Goal: Task Accomplishment & Management: Complete application form

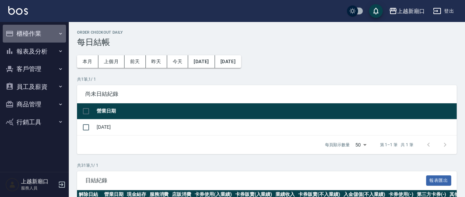
click at [31, 33] on button "櫃檯作業" at bounding box center [34, 34] width 63 height 18
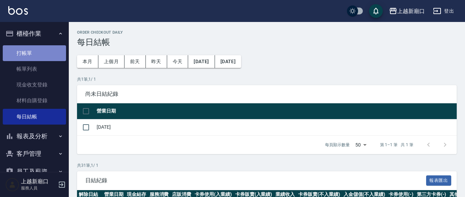
click at [36, 52] on link "打帳單" at bounding box center [34, 53] width 63 height 16
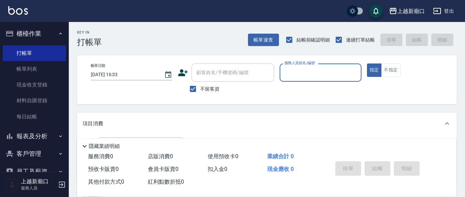
click at [292, 72] on input "服務人員姓名/編號" at bounding box center [320, 73] width 75 height 12
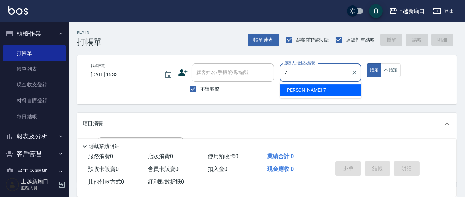
type input "7"
type button "true"
type input "[PERSON_NAME]7"
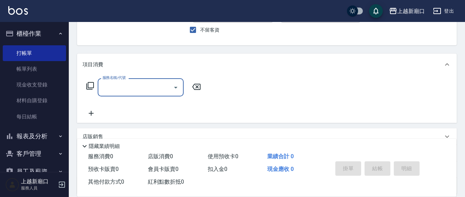
scroll to position [71, 0]
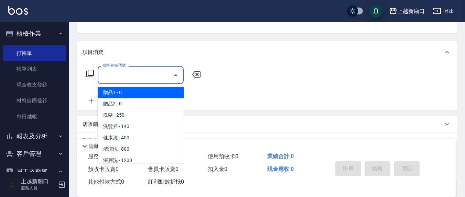
click at [142, 78] on input "服務名稱/代號" at bounding box center [135, 75] width 69 height 12
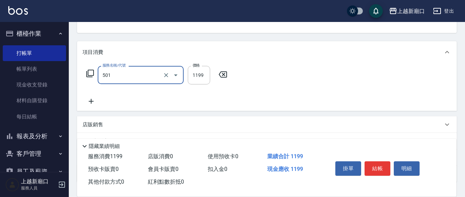
type input "染髮(501)"
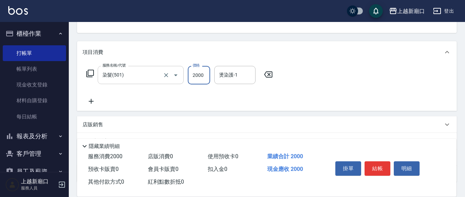
type input "2000"
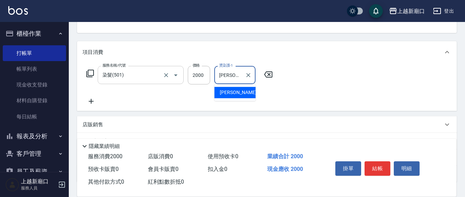
type input "[PERSON_NAME]-21"
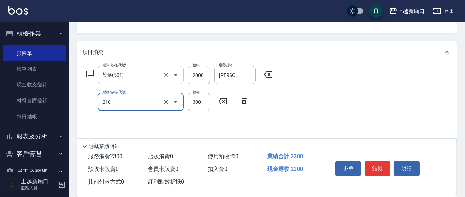
type input "歐娜洗髮精(210)"
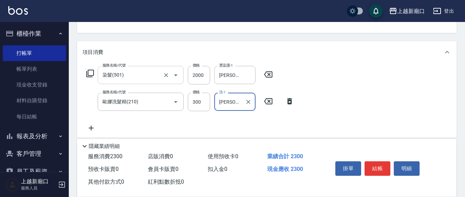
type input "[PERSON_NAME]-21"
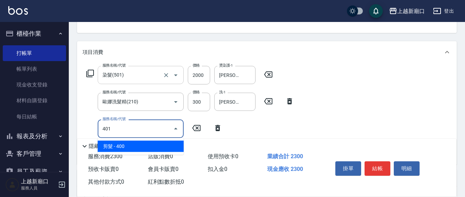
type input "剪髮(401)"
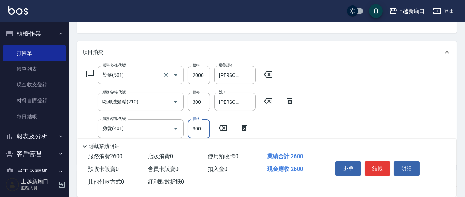
type input "300"
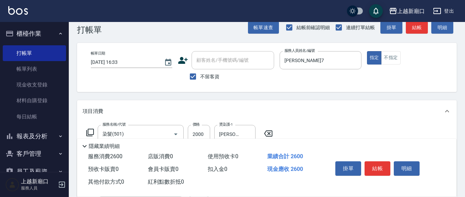
scroll to position [0, 0]
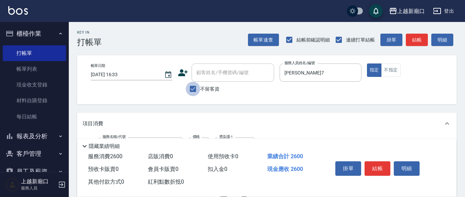
click at [191, 88] on input "不留客資" at bounding box center [193, 89] width 14 height 14
checkbox input "false"
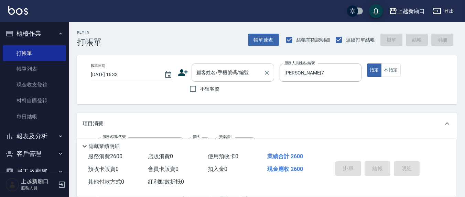
click at [208, 80] on div "顧客姓名/手機號碼/編號" at bounding box center [232, 73] width 82 height 18
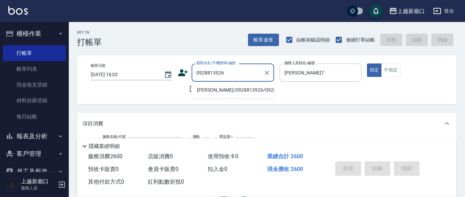
click at [211, 92] on li "[PERSON_NAME]/0928813926/0928813926" at bounding box center [232, 90] width 82 height 11
type input "[PERSON_NAME]/0928813926/0928813926"
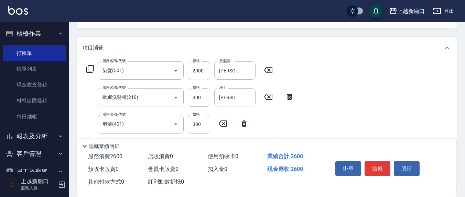
scroll to position [71, 0]
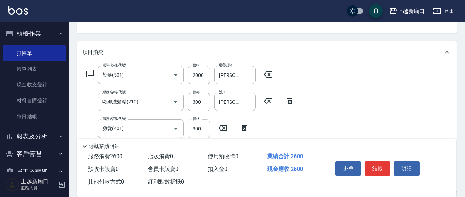
click at [204, 125] on input "300" at bounding box center [199, 129] width 22 height 19
type input "200"
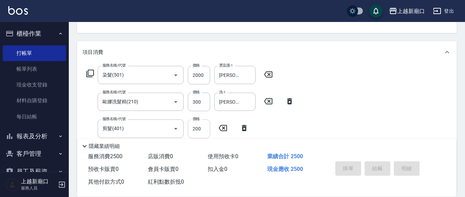
type input "[DATE] 16:39"
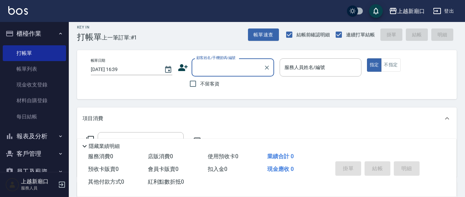
scroll to position [0, 0]
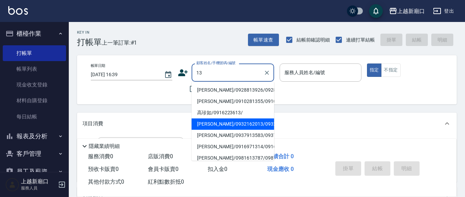
type input "13"
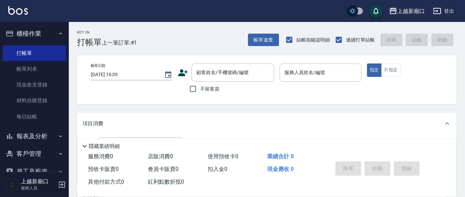
drag, startPoint x: 314, startPoint y: 119, endPoint x: 242, endPoint y: 114, distance: 72.4
click at [314, 119] on div "項目消費" at bounding box center [266, 124] width 379 height 22
drag, startPoint x: 195, startPoint y: 89, endPoint x: 286, endPoint y: 89, distance: 91.4
click at [195, 89] on input "不留客資" at bounding box center [193, 89] width 14 height 14
checkbox input "true"
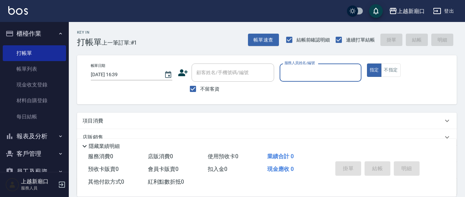
click at [302, 74] on input "服務人員姓名/編號" at bounding box center [320, 73] width 75 height 12
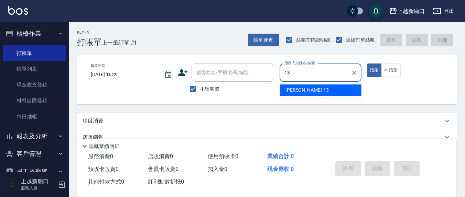
type input "[PERSON_NAME]-13"
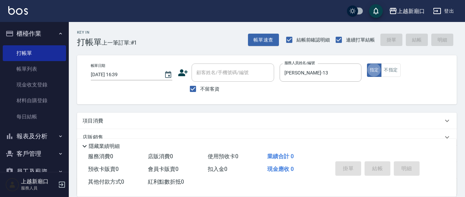
click at [367, 64] on button "指定" at bounding box center [374, 70] width 15 height 13
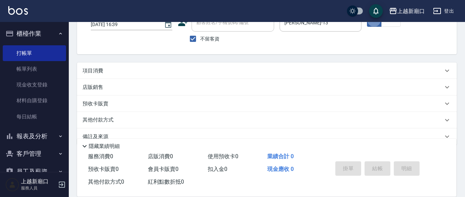
scroll to position [63, 0]
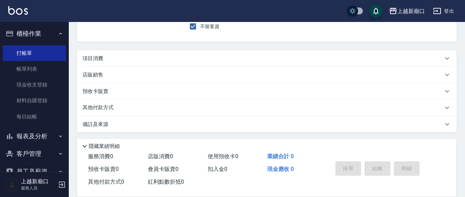
click at [145, 60] on div "項目消費" at bounding box center [262, 58] width 360 height 7
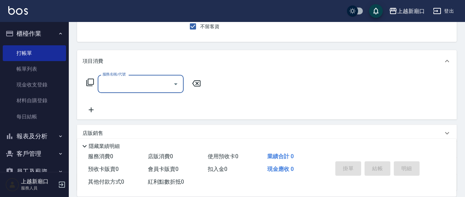
scroll to position [0, 0]
click at [141, 92] on div "服務名稱/代號" at bounding box center [141, 84] width 86 height 18
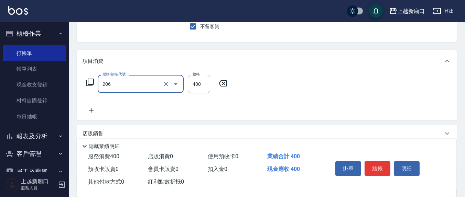
type input "健康洗(206)"
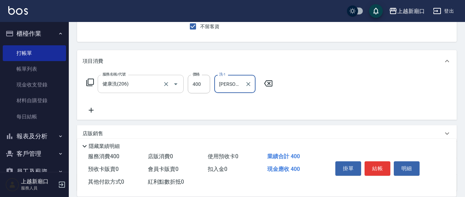
type input "[PERSON_NAME]-8"
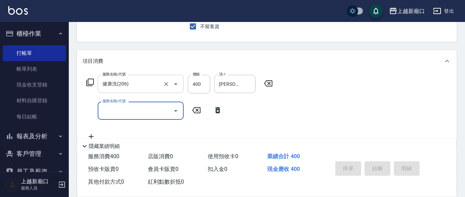
click at [367, 1] on button "指定" at bounding box center [374, 7] width 15 height 13
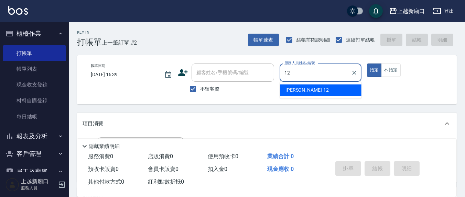
type input "[PERSON_NAME]-12"
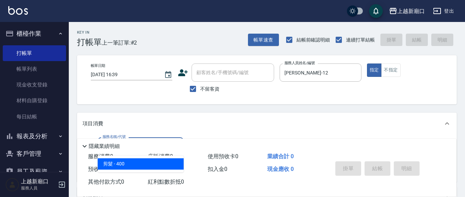
type input "剪髮(401)"
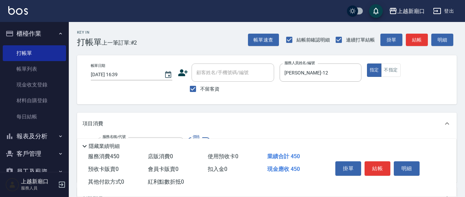
type input "450"
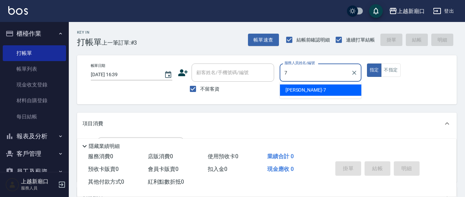
type input "[PERSON_NAME]7"
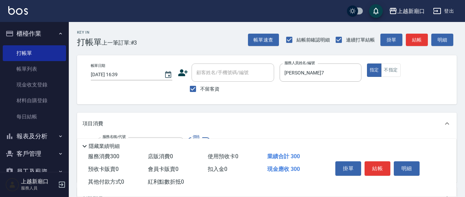
type input "歐娜洗髮精(210)"
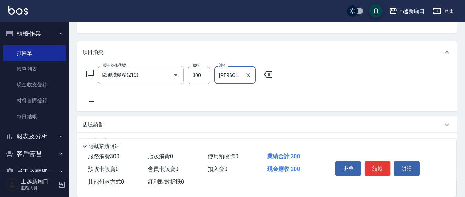
type input "[PERSON_NAME]-8"
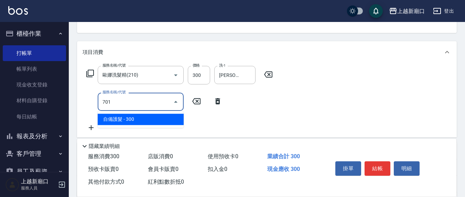
type input "自備護髮(701)"
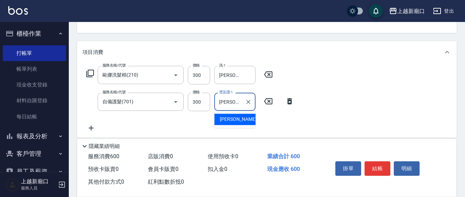
type input "[PERSON_NAME]-8"
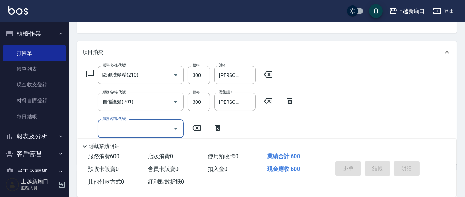
type input "[DATE] 16:40"
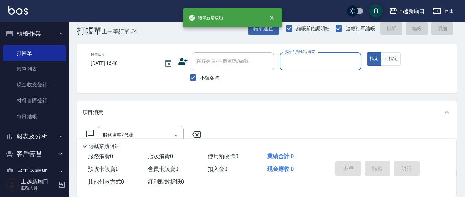
scroll to position [0, 0]
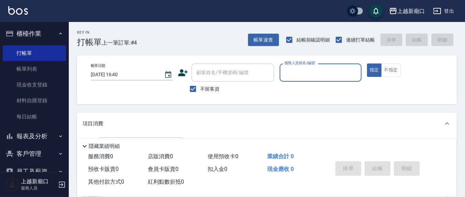
drag, startPoint x: 191, startPoint y: 88, endPoint x: 204, endPoint y: 82, distance: 14.8
click at [191, 88] on input "不留客資" at bounding box center [193, 89] width 14 height 14
checkbox input "false"
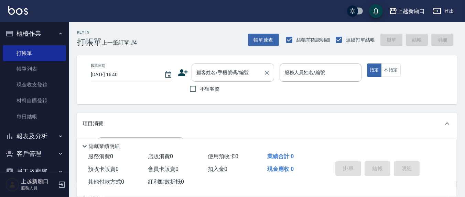
drag, startPoint x: 209, startPoint y: 78, endPoint x: 195, endPoint y: 77, distance: 13.4
click at [208, 76] on input "顧客姓名/手機號碼/編號" at bounding box center [228, 73] width 66 height 12
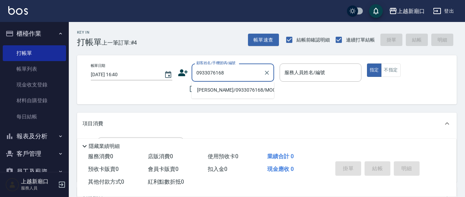
click at [205, 92] on li "[PERSON_NAME]/0933076168/MO0022" at bounding box center [232, 90] width 82 height 11
type input "[PERSON_NAME]/0933076168/MO0022"
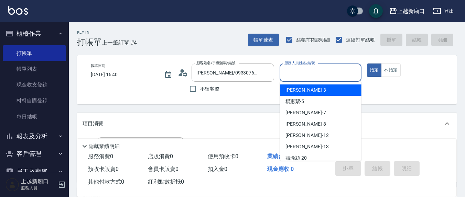
click at [289, 74] on input "服務人員姓名/編號" at bounding box center [320, 73] width 75 height 12
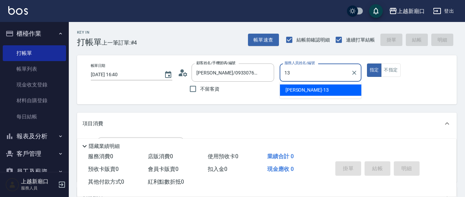
type input "[PERSON_NAME]-13"
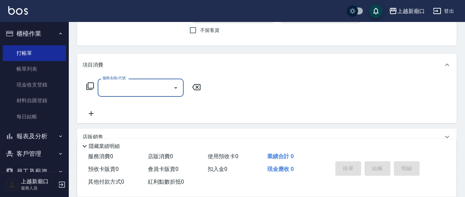
scroll to position [71, 0]
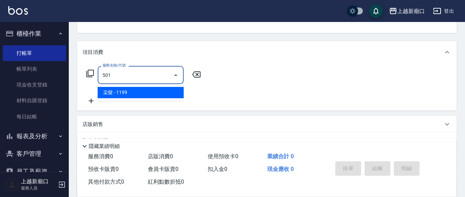
type input "染髮(501)"
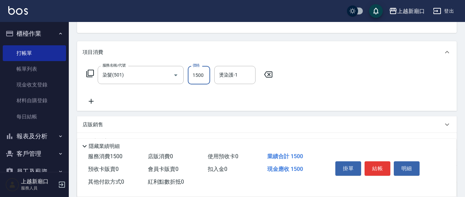
type input "1500"
type input "[PERSON_NAME]-21"
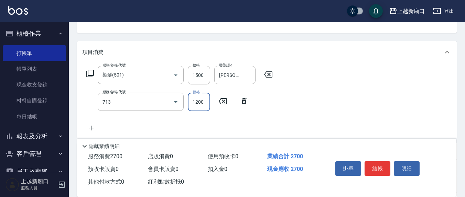
type input "水樣結構式1200(713)"
type input "840"
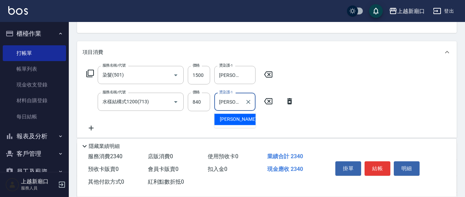
type input "[PERSON_NAME]-21"
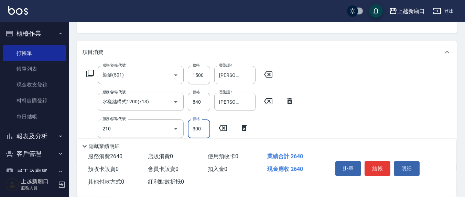
type input "歐娜洗髮精(210)"
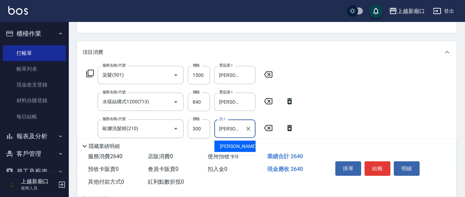
type input "[PERSON_NAME]-21"
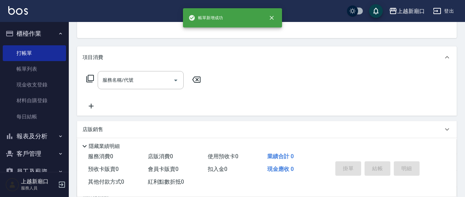
scroll to position [0, 0]
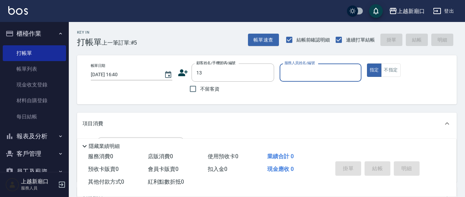
type input "13"
click at [367, 64] on button "指定" at bounding box center [374, 70] width 15 height 13
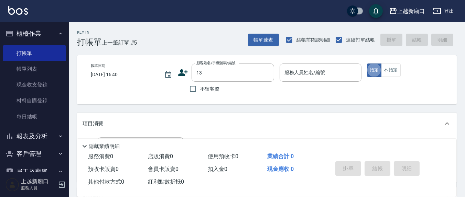
drag, startPoint x: 194, startPoint y: 89, endPoint x: 303, endPoint y: 76, distance: 110.0
click at [198, 88] on input "不留客資" at bounding box center [193, 89] width 14 height 14
checkbox input "true"
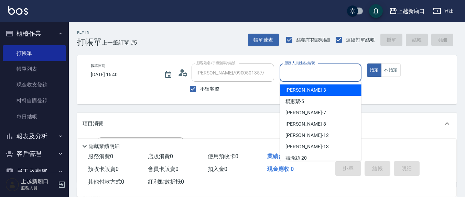
drag, startPoint x: 303, startPoint y: 76, endPoint x: 291, endPoint y: 76, distance: 11.7
click at [302, 75] on input "服務人員姓名/編號" at bounding box center [320, 73] width 75 height 12
type input "[PERSON_NAME]/0976228821/"
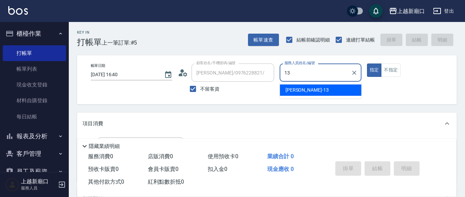
type input "[PERSON_NAME]-13"
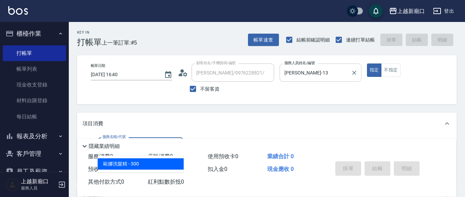
type input "歐娜洗髮精(210)"
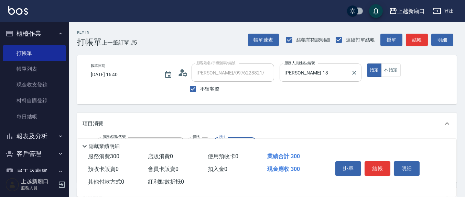
scroll to position [71, 0]
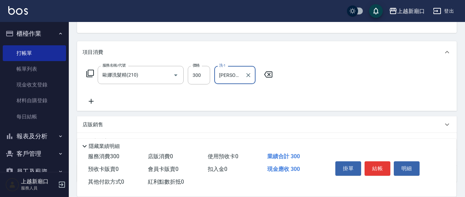
type input "[PERSON_NAME]-8"
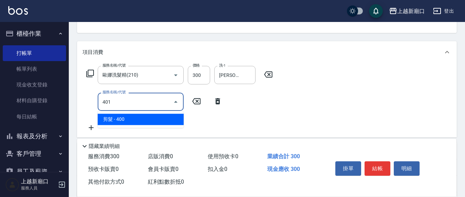
type input "剪髮(401)"
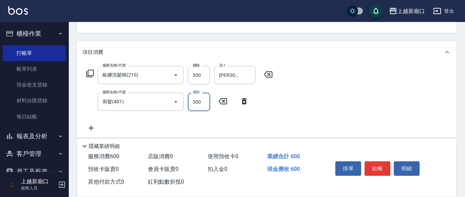
type input "300"
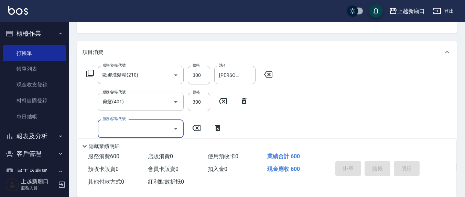
type input "[DATE] 16:41"
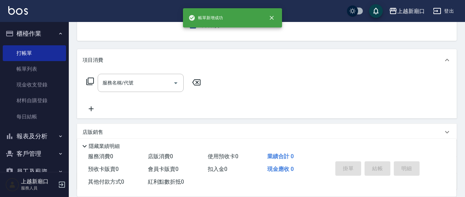
scroll to position [0, 0]
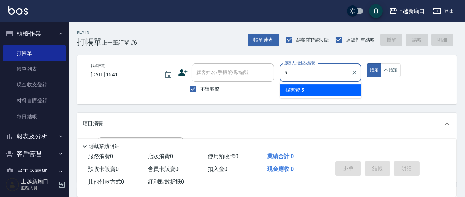
type input "[PERSON_NAME]5"
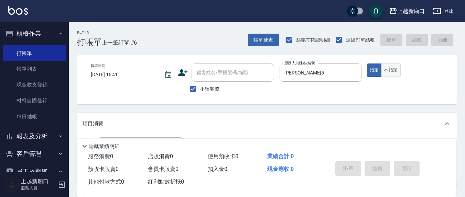
click at [389, 72] on button "不指定" at bounding box center [390, 70] width 19 height 13
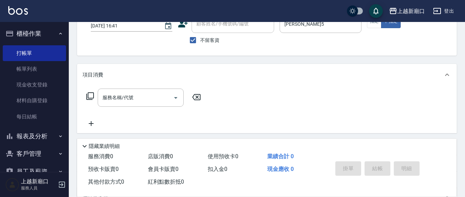
scroll to position [71, 0]
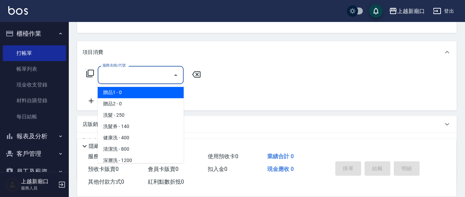
click at [145, 79] on input "服務名稱/代號" at bounding box center [135, 75] width 69 height 12
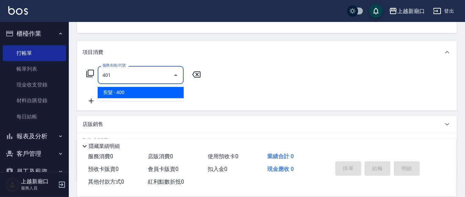
type input "剪髮(401)"
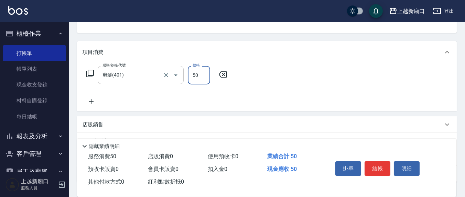
type input "50"
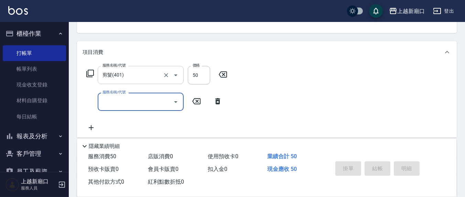
type button "false"
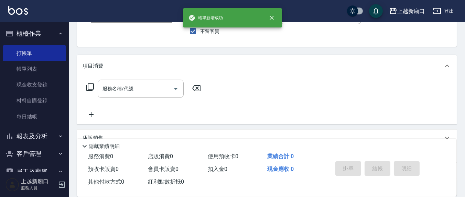
scroll to position [0, 0]
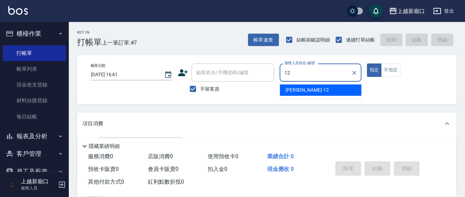
type input "[PERSON_NAME]-12"
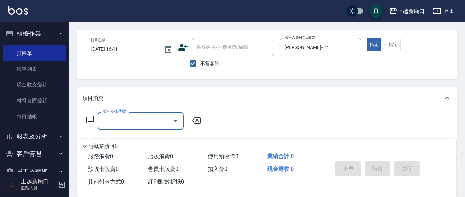
scroll to position [71, 0]
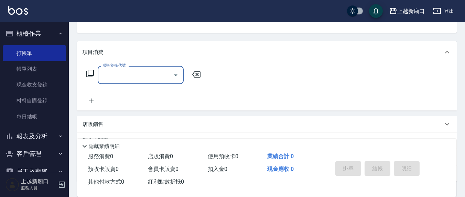
click at [130, 72] on input "服務名稱/代號" at bounding box center [135, 75] width 69 height 12
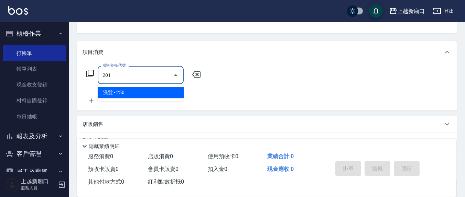
type input "洗髮(201)"
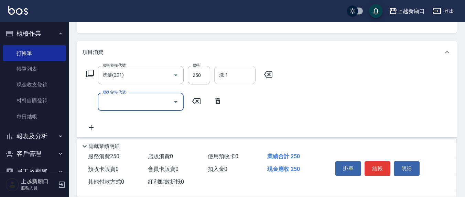
click at [233, 80] on input "洗-1" at bounding box center [234, 75] width 35 height 12
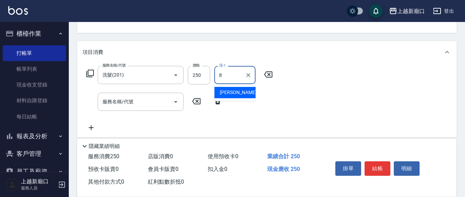
type input "[PERSON_NAME]-8"
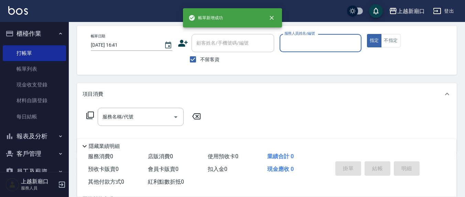
scroll to position [0, 0]
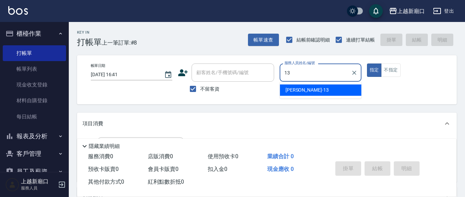
type input "[PERSON_NAME]-13"
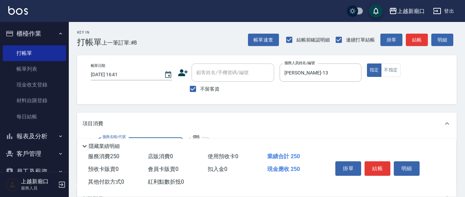
type input "洗髮(201)"
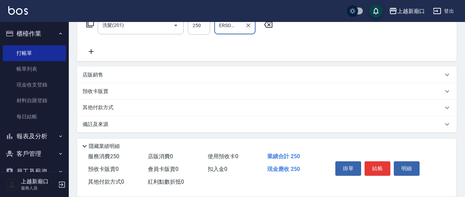
scroll to position [0, 8]
type input "[PERSON_NAME]-21"
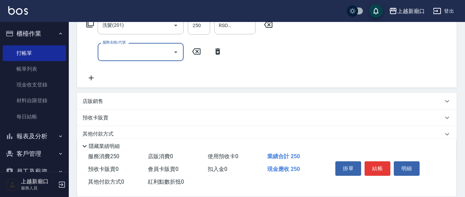
scroll to position [0, 0]
type input "基礎護髮素300(705)"
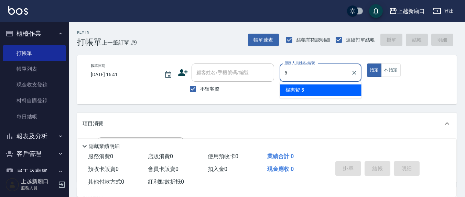
type input "[PERSON_NAME]5"
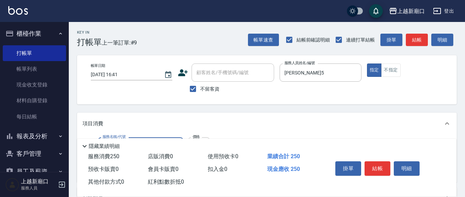
type input "洗髮(201)"
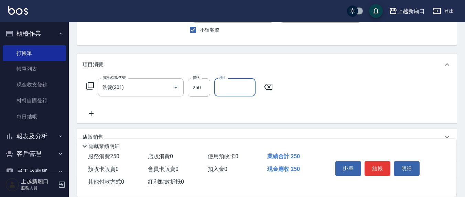
scroll to position [71, 0]
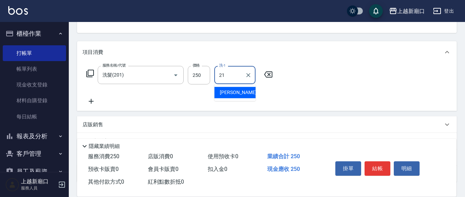
type input "[PERSON_NAME]-21"
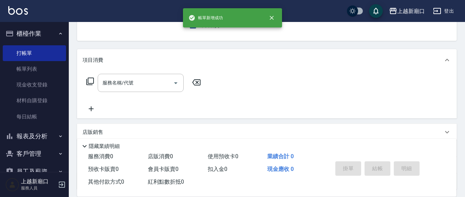
scroll to position [0, 0]
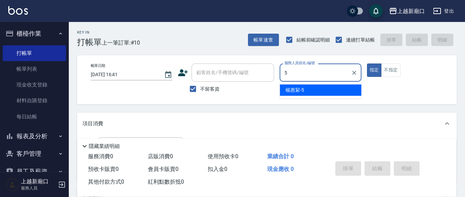
type input "[PERSON_NAME]5"
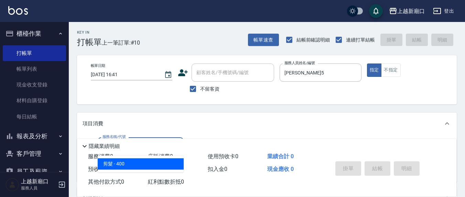
type input "剪髮(401)"
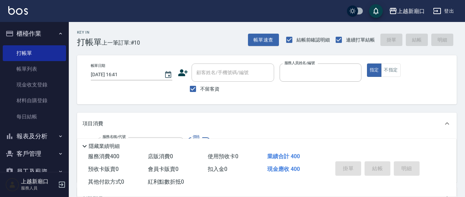
click at [367, 64] on button "指定" at bounding box center [374, 70] width 15 height 13
type input "[DATE] 16:42"
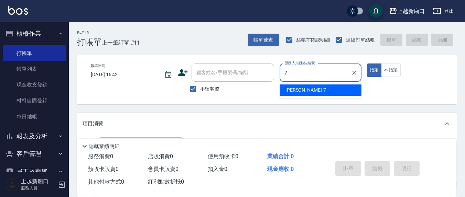
type input "[PERSON_NAME]7"
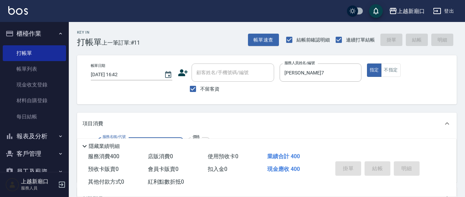
type input "401"
click at [367, 64] on button "指定" at bounding box center [374, 70] width 15 height 13
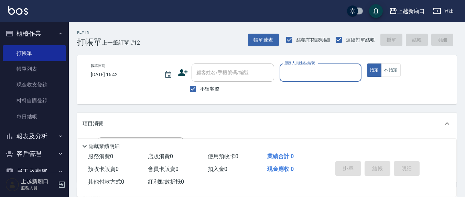
click at [325, 77] on input "服務人員姓名/編號" at bounding box center [320, 73] width 75 height 12
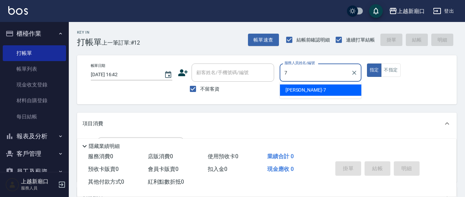
type input "[PERSON_NAME]7"
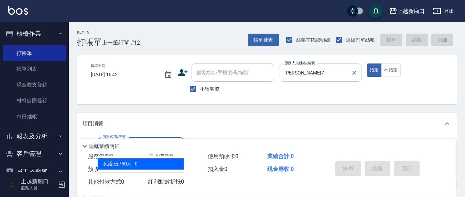
type input "免護:值750元(707)"
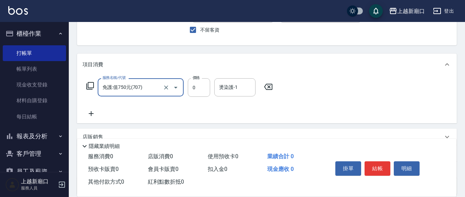
scroll to position [71, 0]
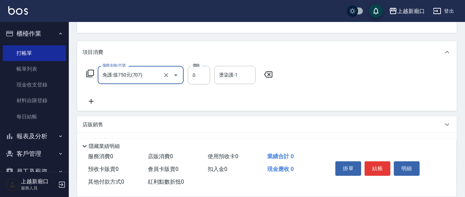
click at [150, 77] on input "免護:值750元(707)" at bounding box center [131, 75] width 60 height 12
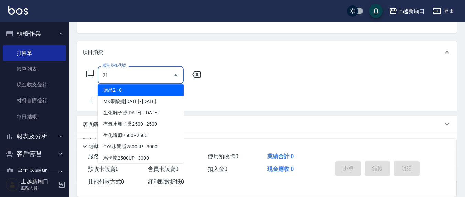
scroll to position [0, 0]
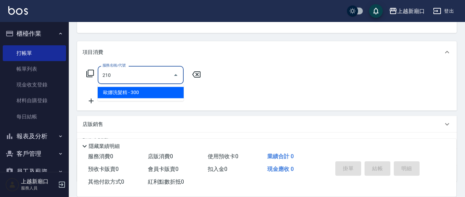
type input "歐娜洗髮精(210)"
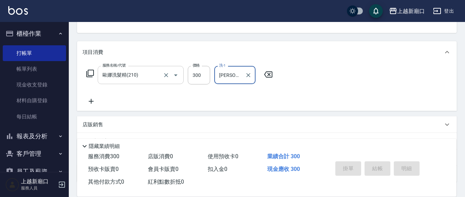
type input "[PERSON_NAME]7"
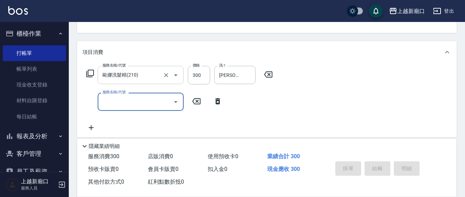
type input "[DATE] 16:53"
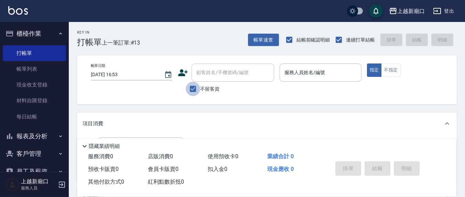
click at [195, 87] on input "不留客資" at bounding box center [193, 89] width 14 height 14
checkbox input "false"
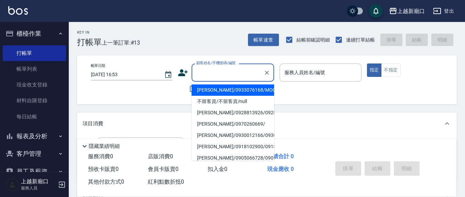
click at [199, 78] on input "顧客姓名/手機號碼/編號" at bounding box center [228, 73] width 66 height 12
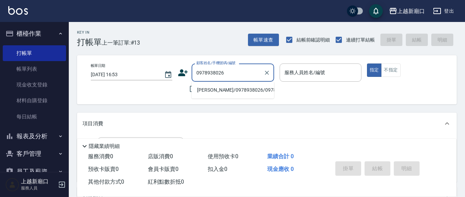
click at [210, 96] on li "[PERSON_NAME]/0978938026/0978938026" at bounding box center [232, 90] width 82 height 11
type input "[PERSON_NAME]/0978938026/0978938026"
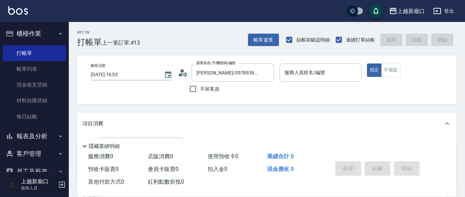
click at [185, 74] on icon at bounding box center [183, 73] width 10 height 10
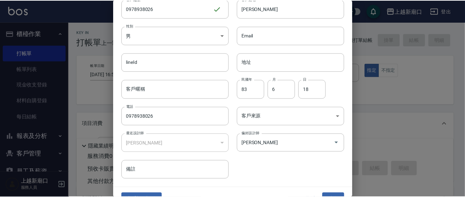
scroll to position [41, 0]
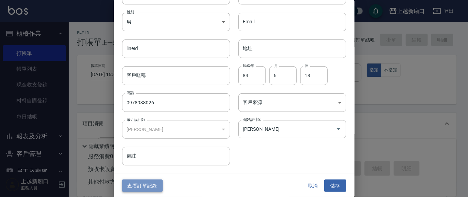
click at [155, 186] on button "查看訂單記錄" at bounding box center [142, 186] width 41 height 13
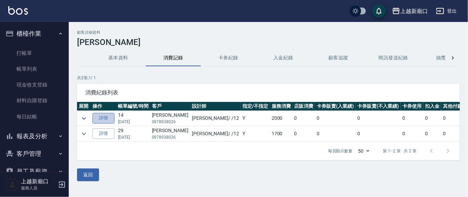
click at [102, 117] on link "詳情" at bounding box center [103, 118] width 22 height 11
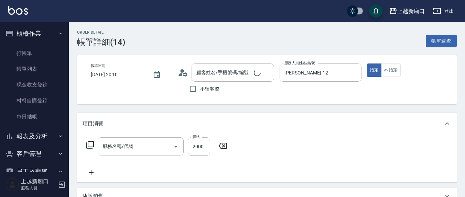
type input "[DATE] 20:10"
type input "[PERSON_NAME]-12"
type input "MK果酸燙2000(310)"
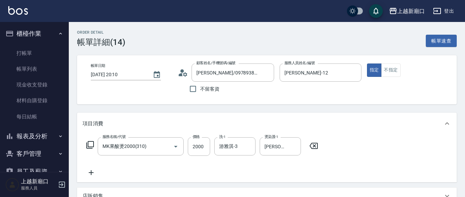
type input "[PERSON_NAME]/0978938026/0978938026"
